Goal: Task Accomplishment & Management: Manage account settings

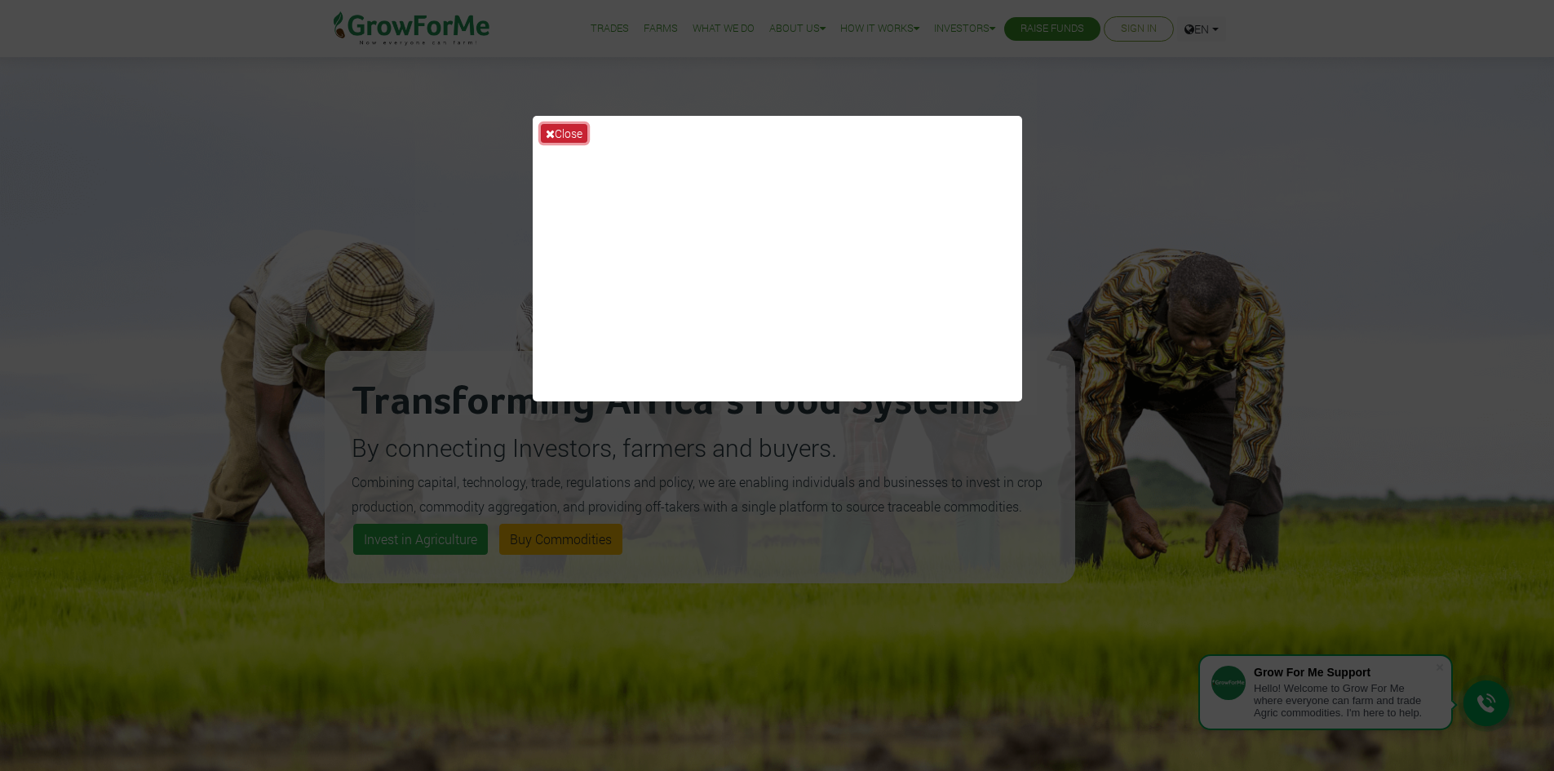
click at [564, 132] on button "Close" at bounding box center [564, 133] width 47 height 19
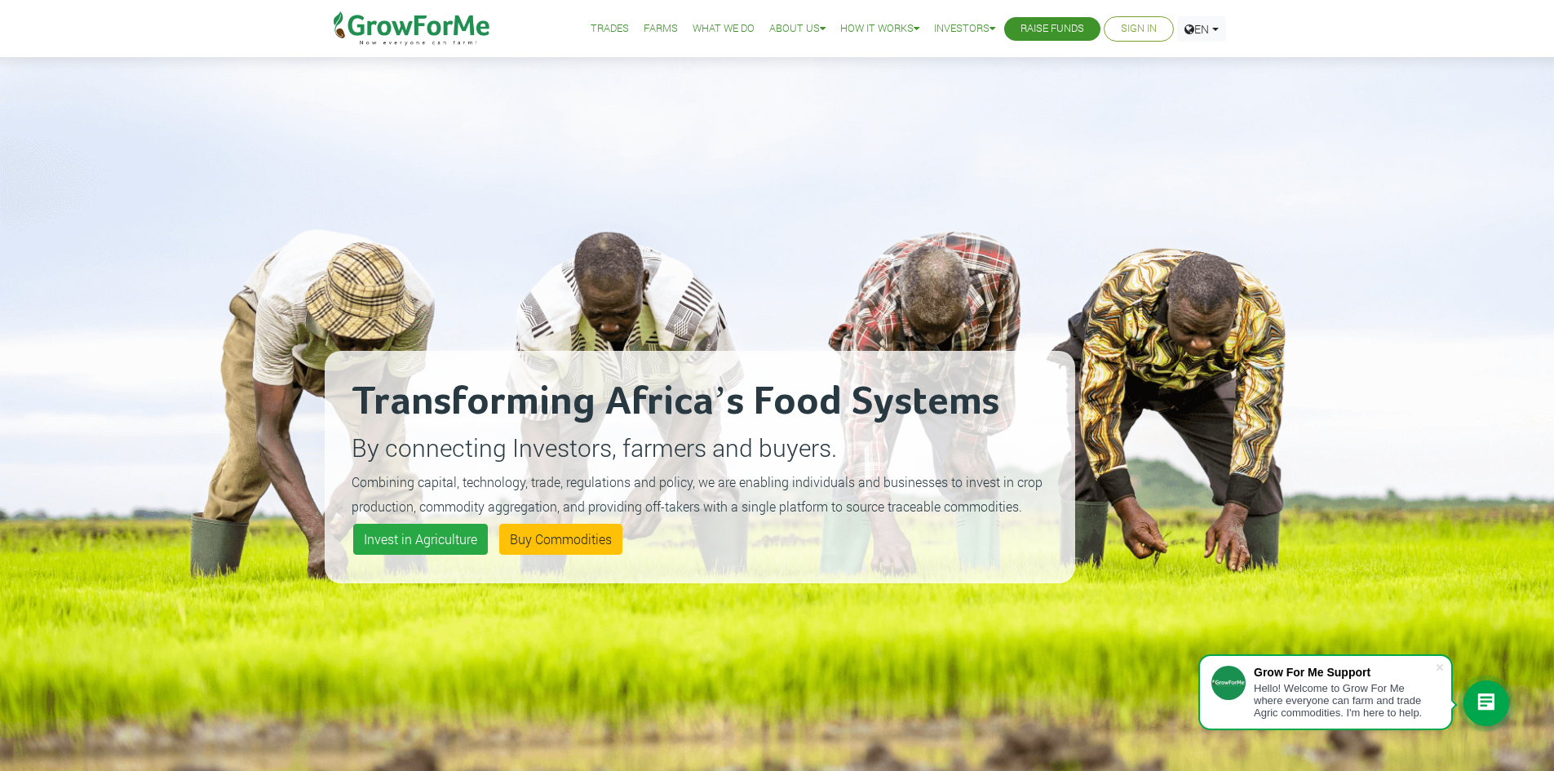
click at [1123, 34] on link "Sign In" at bounding box center [1139, 28] width 36 height 17
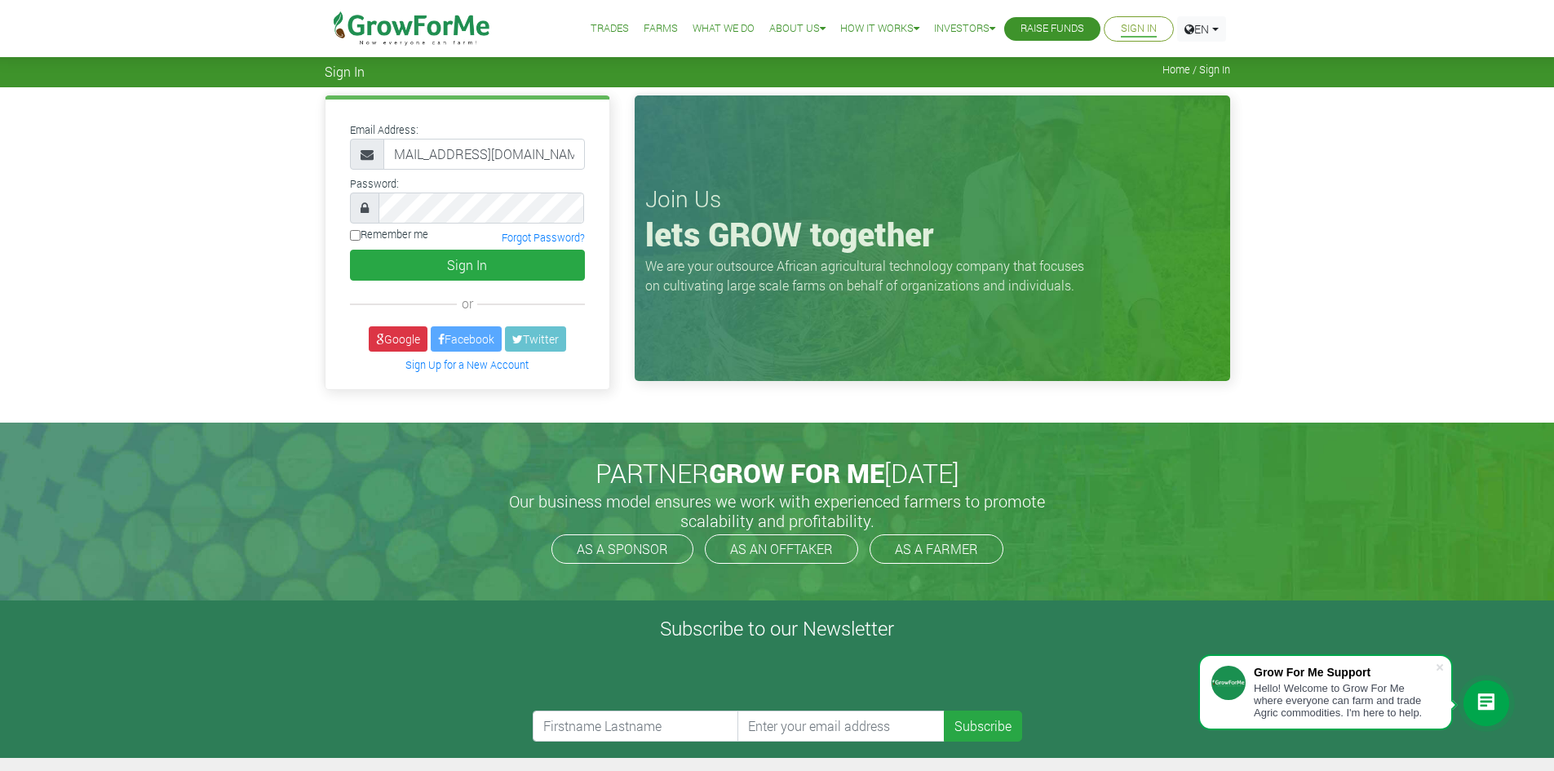
type input "233550397131@growforme.com"
click at [350, 250] on button "Sign In" at bounding box center [467, 265] width 235 height 31
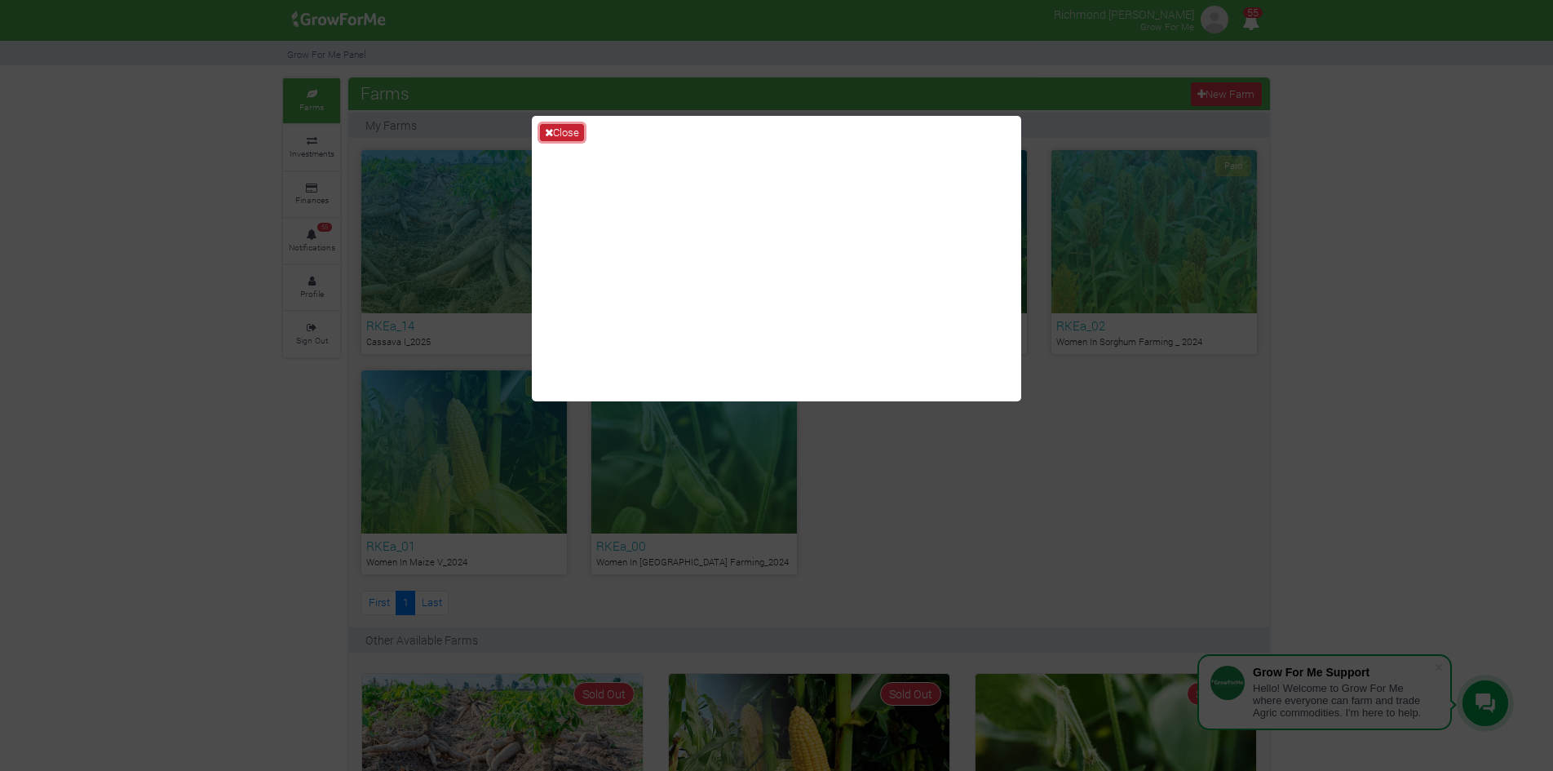
click at [559, 135] on button "Close" at bounding box center [562, 133] width 44 height 18
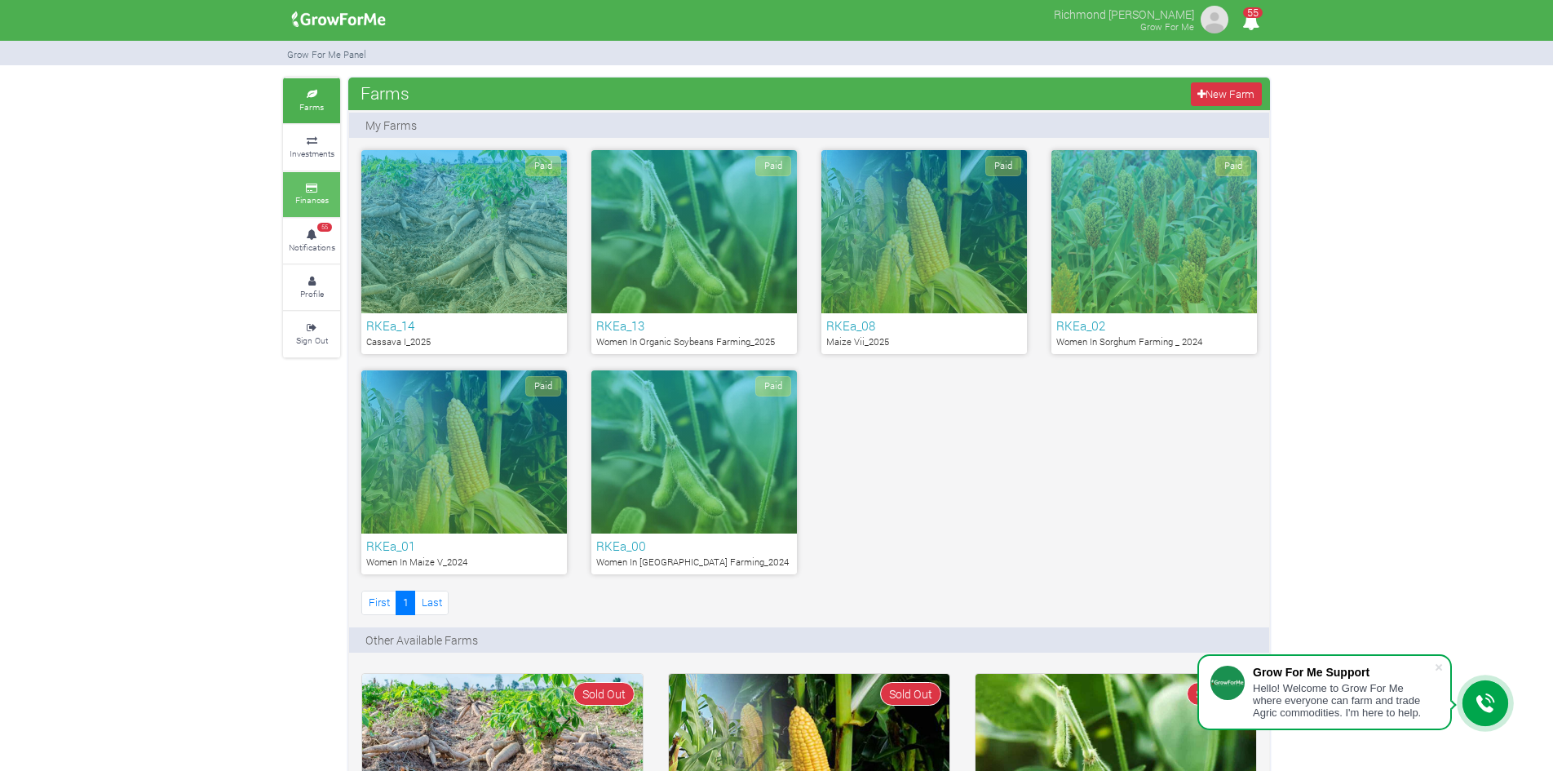
click at [319, 191] on icon at bounding box center [311, 188] width 49 height 8
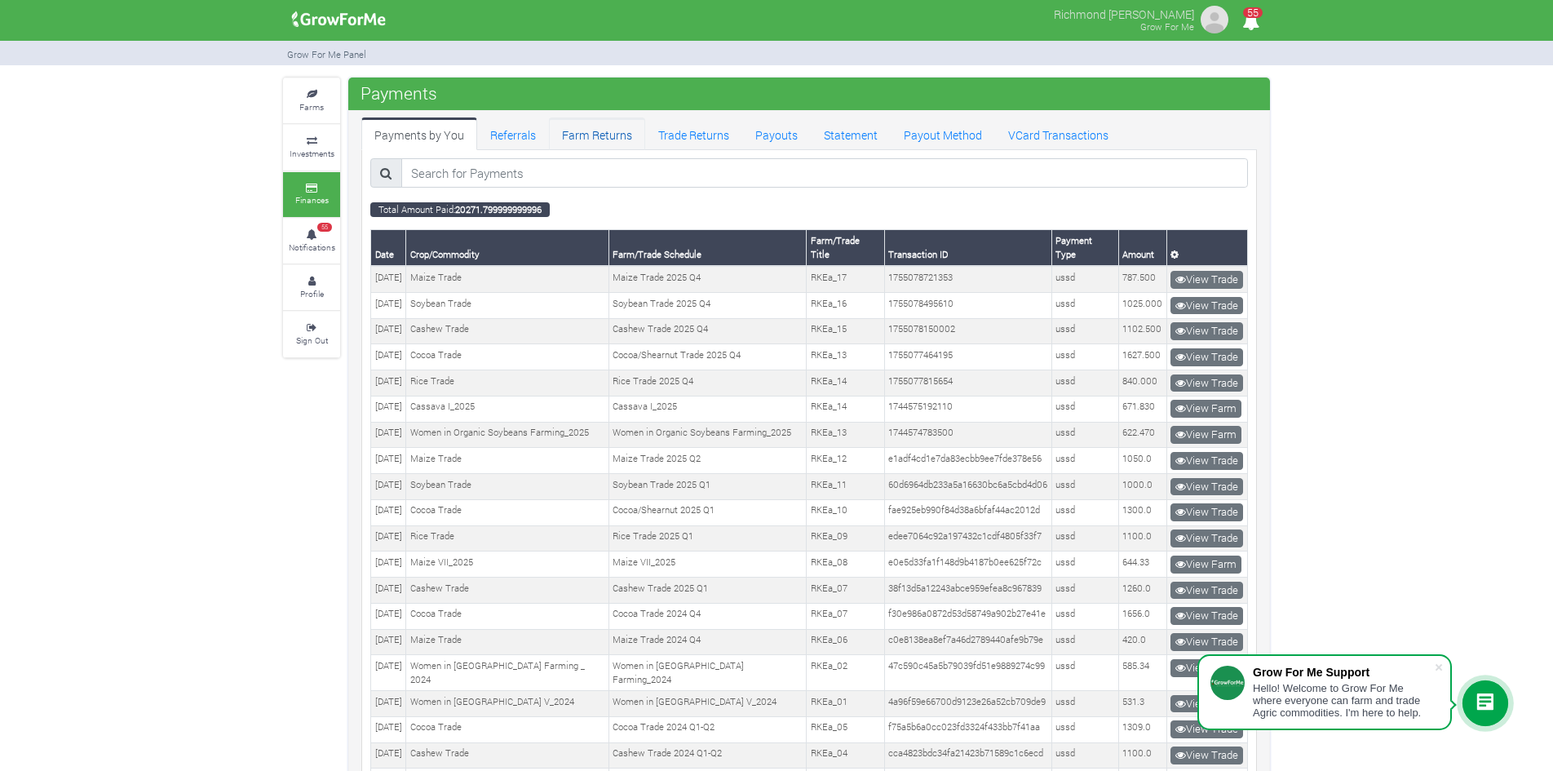
click at [607, 135] on link "Farm Returns" at bounding box center [597, 133] width 96 height 33
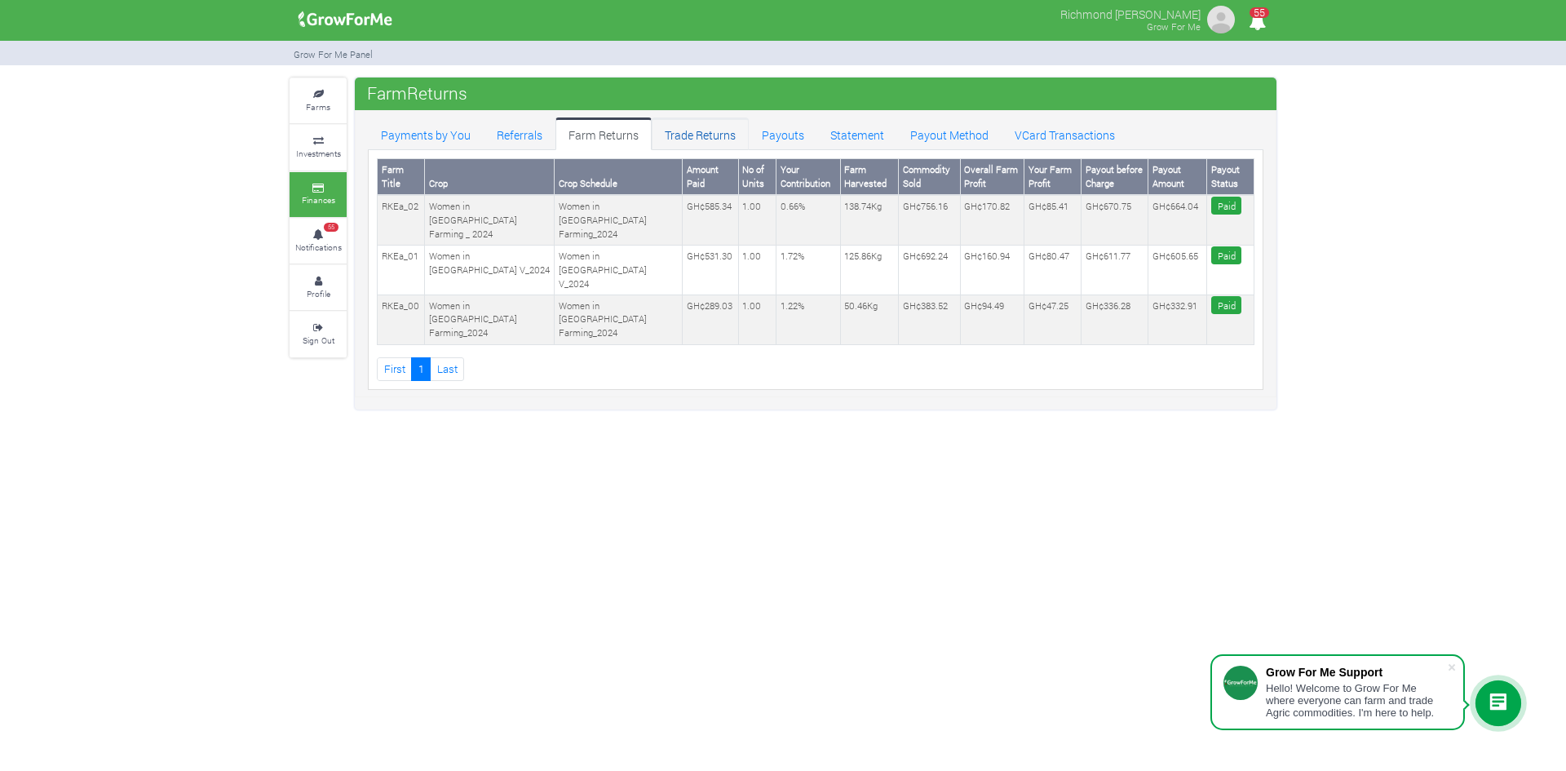
click at [680, 135] on link "Trade Returns" at bounding box center [700, 133] width 97 height 33
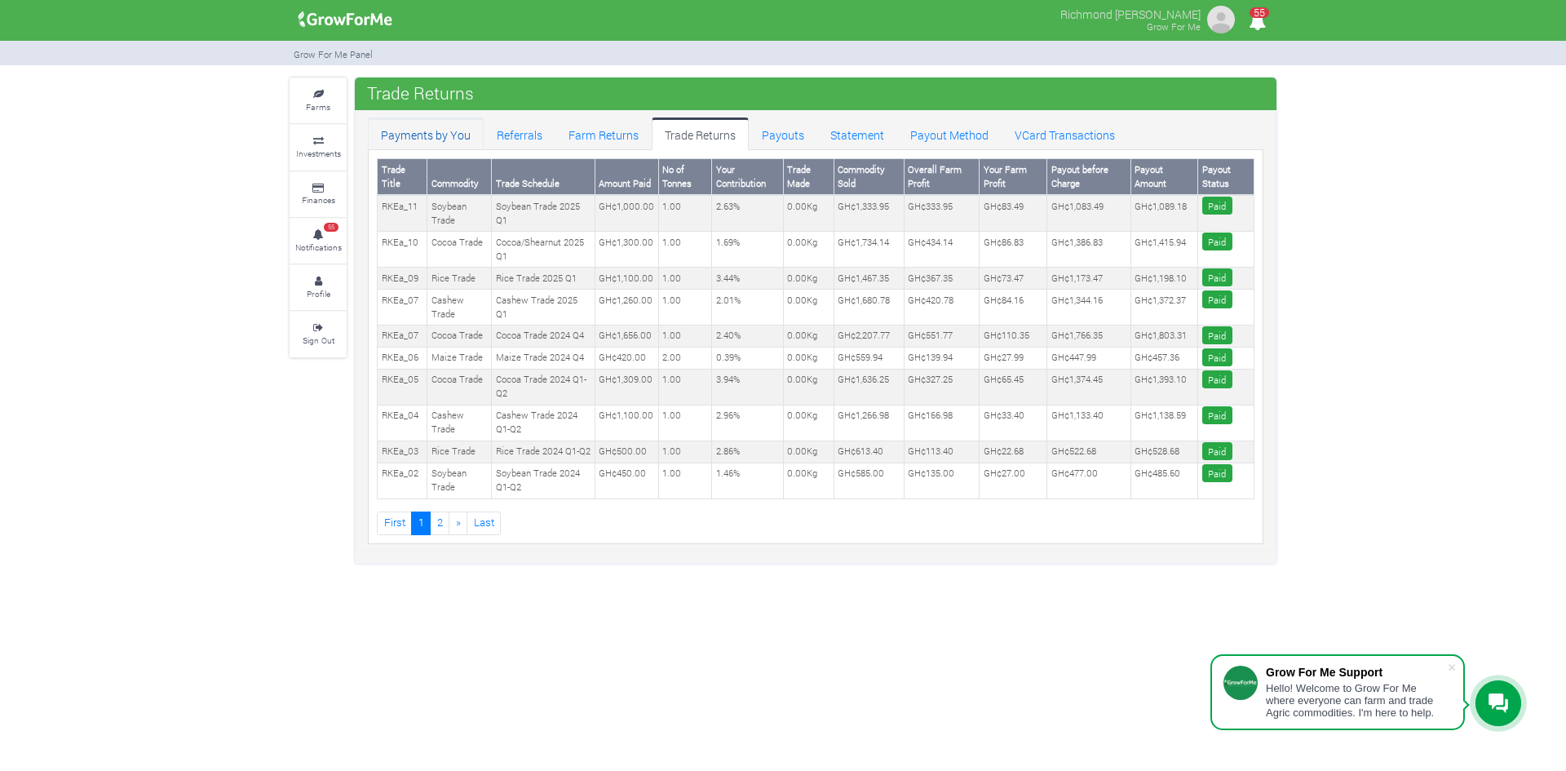
click at [421, 140] on link "Payments by You" at bounding box center [426, 133] width 116 height 33
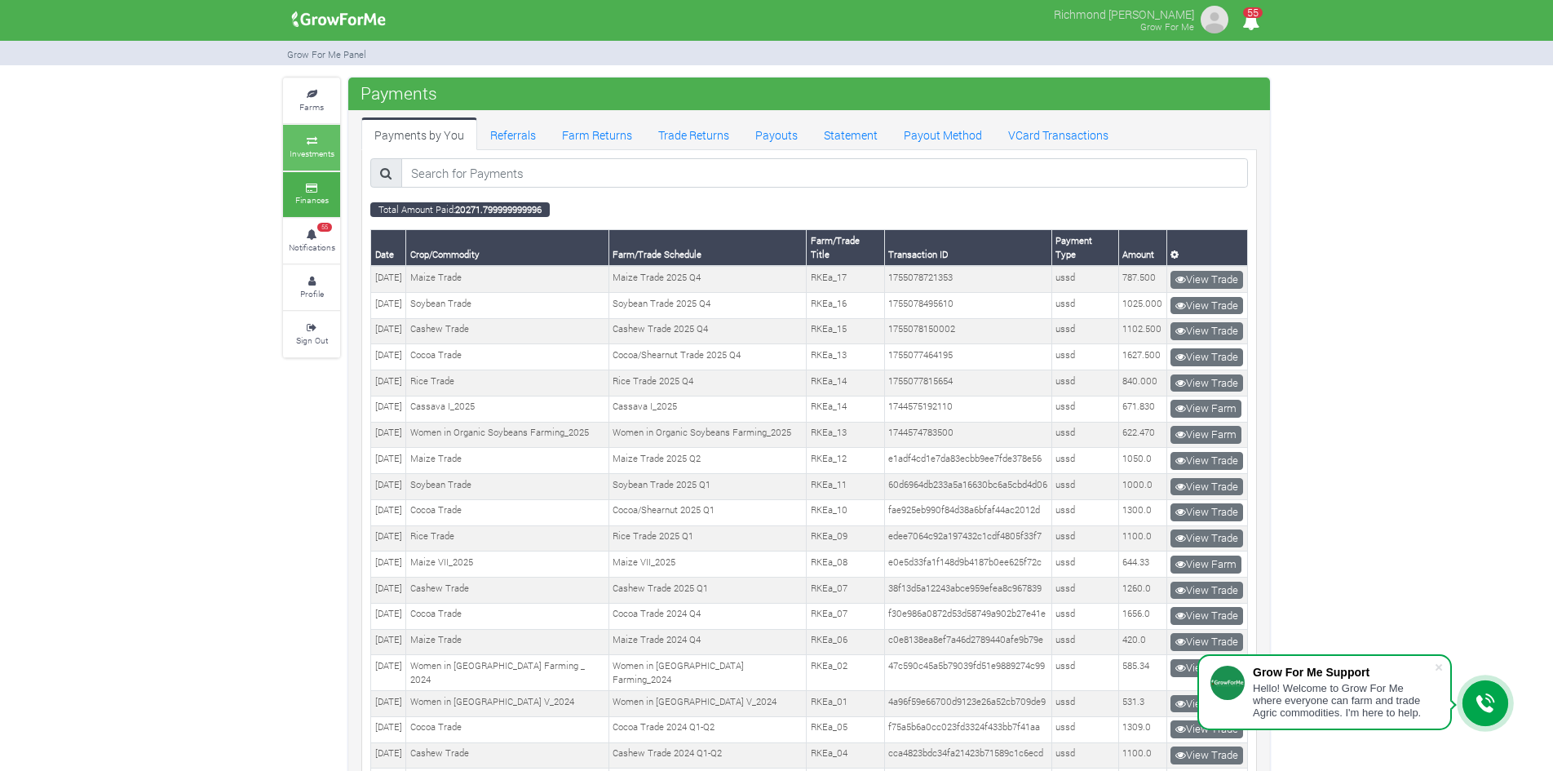
click at [314, 140] on icon at bounding box center [311, 141] width 49 height 8
